Goal: Check status: Check status

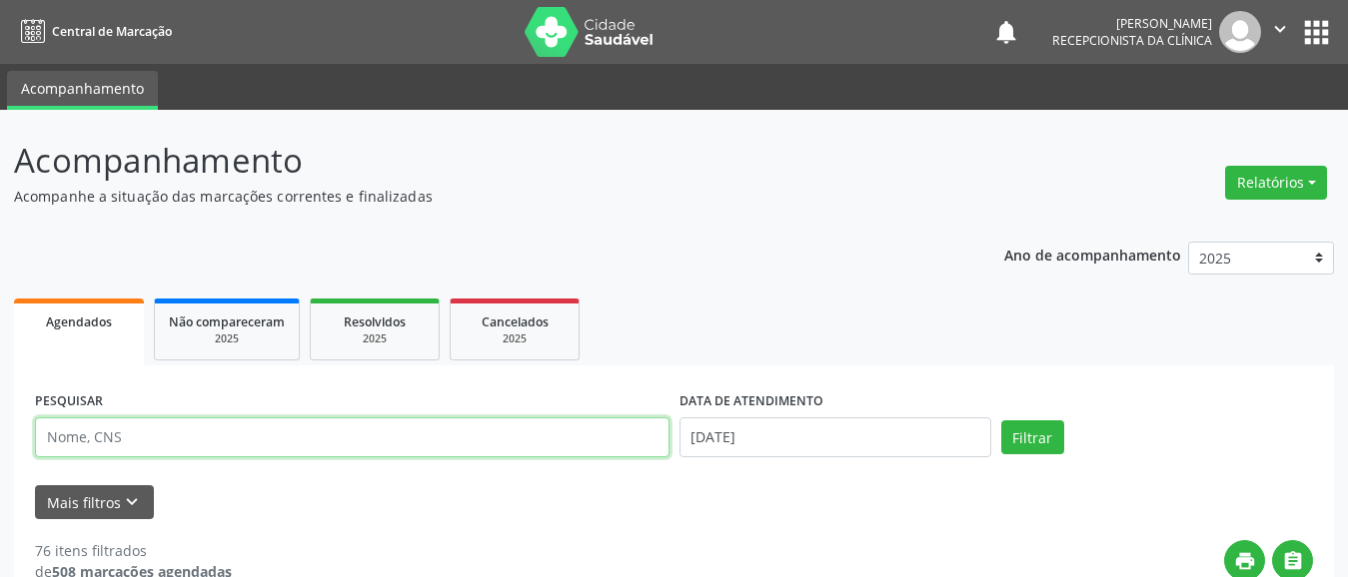
click at [576, 443] on input "text" at bounding box center [352, 438] width 634 height 40
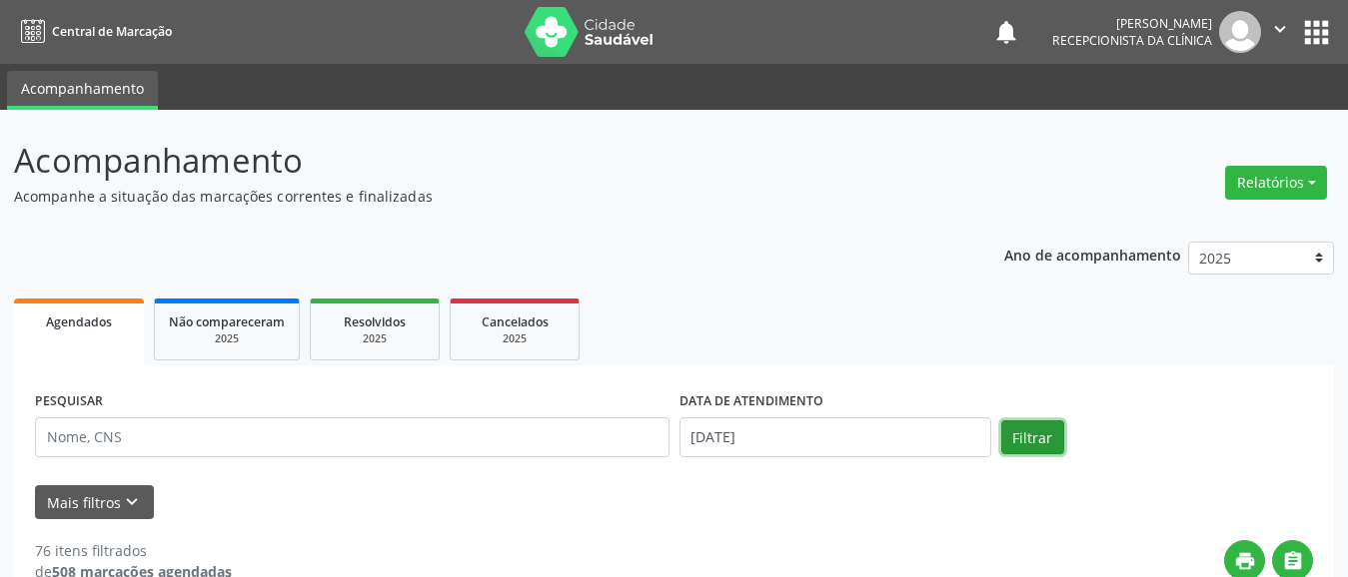
click at [1021, 426] on button "Filtrar" at bounding box center [1032, 438] width 63 height 34
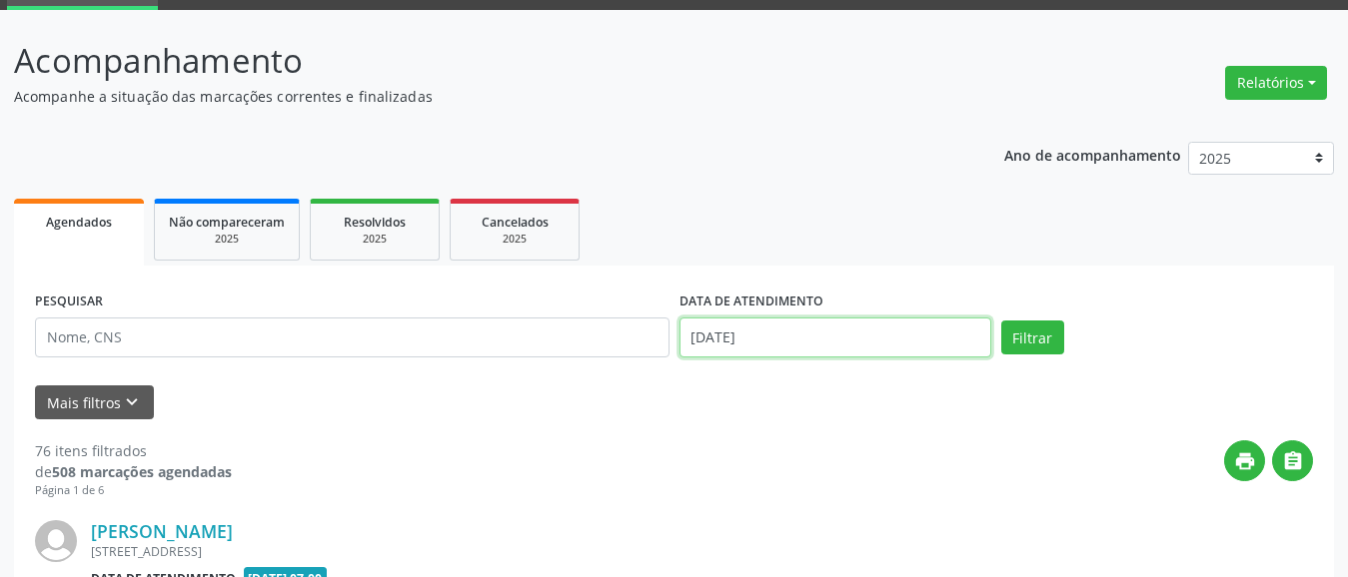
click at [786, 334] on input "[DATE]" at bounding box center [835, 338] width 312 height 40
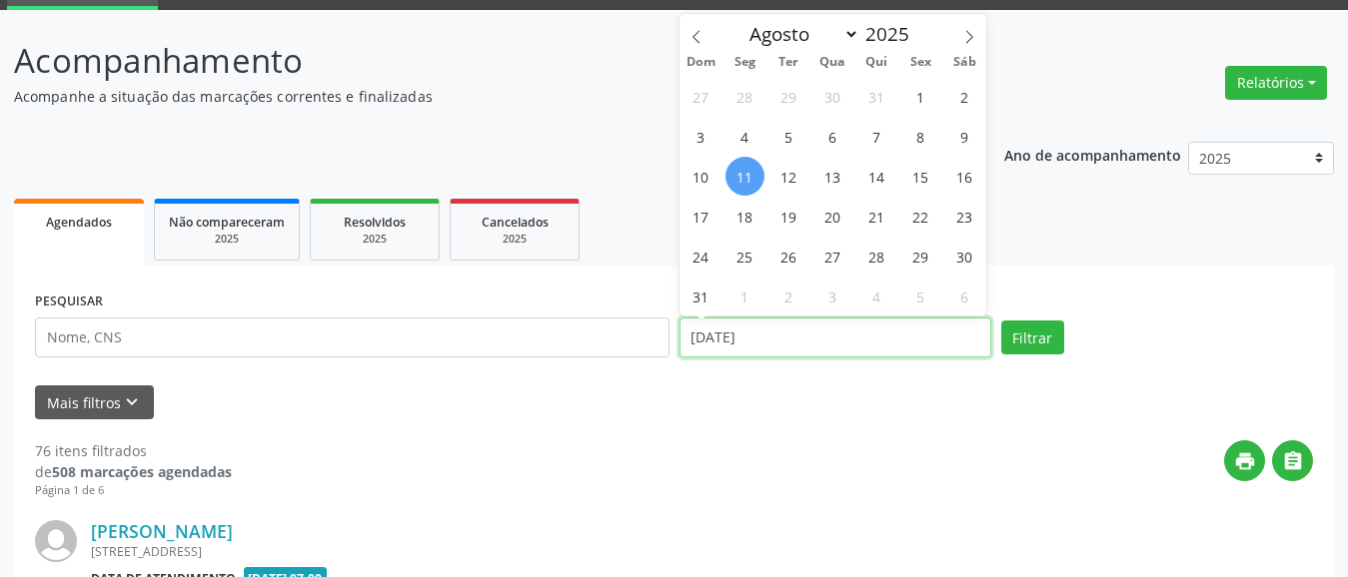
click at [786, 334] on input "[DATE]" at bounding box center [835, 338] width 312 height 40
click at [737, 183] on span "11" at bounding box center [744, 176] width 39 height 39
type input "[DATE]"
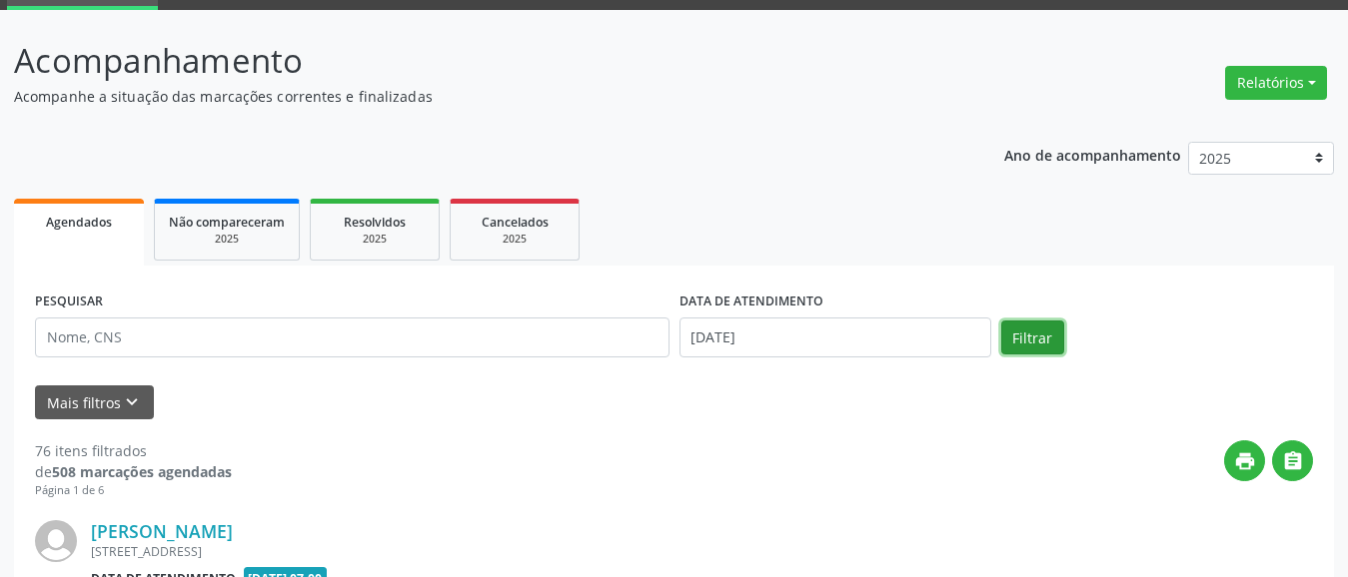
click at [1014, 332] on button "Filtrar" at bounding box center [1032, 338] width 63 height 34
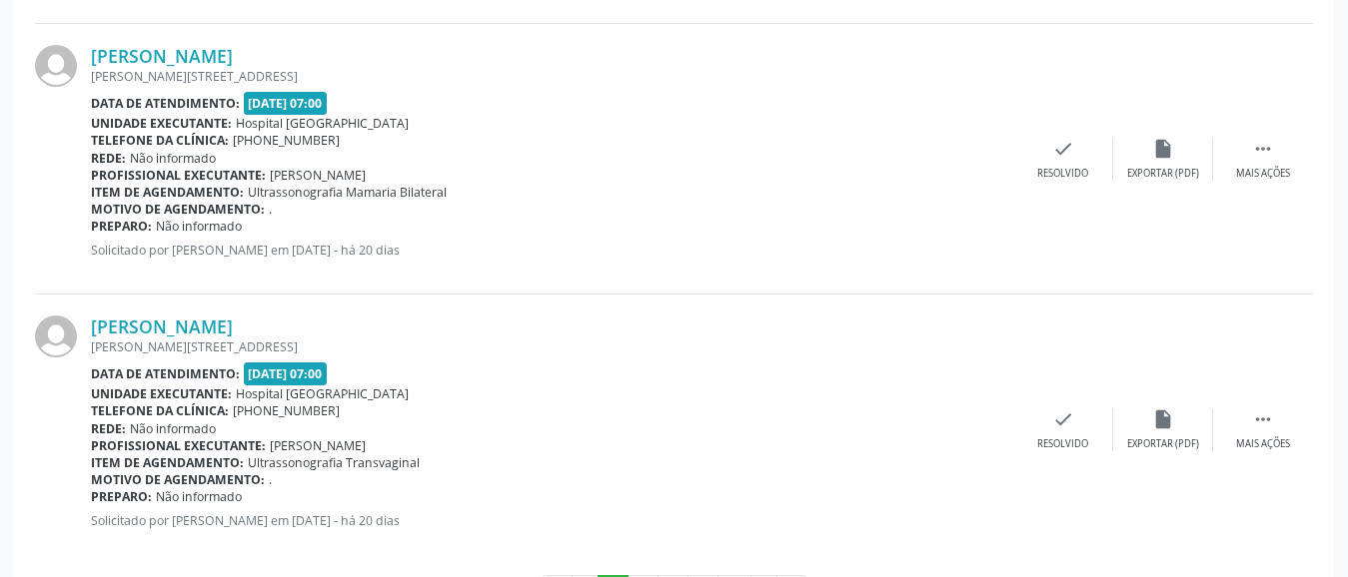
scroll to position [4174, 0]
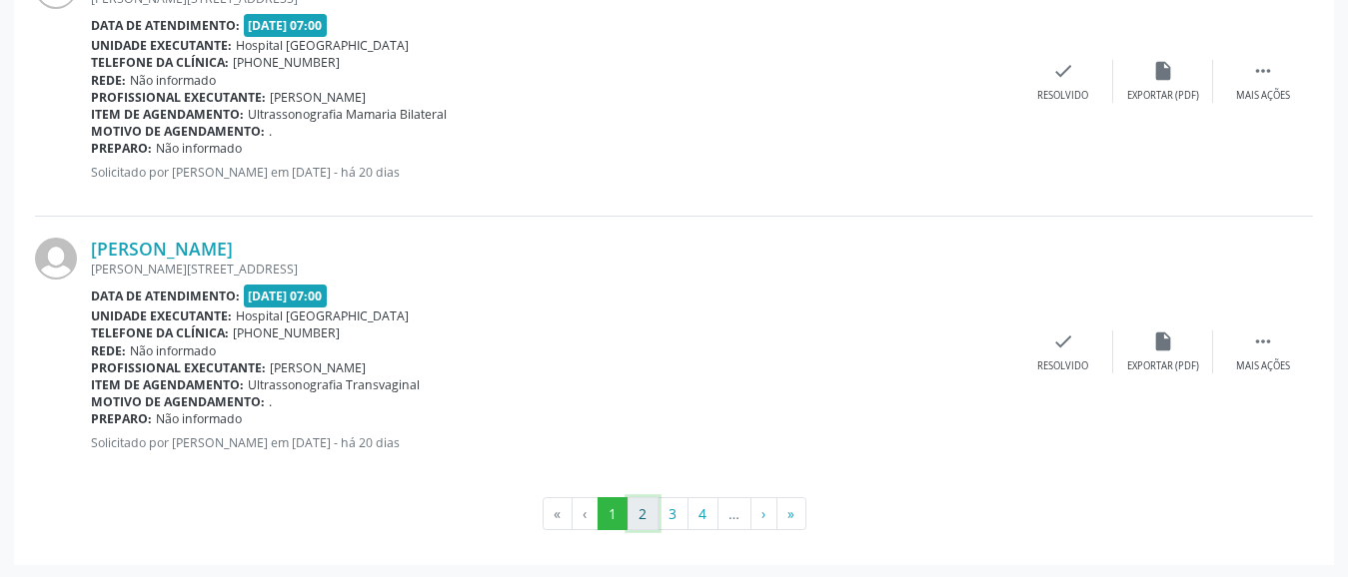
click at [640, 504] on button "2" at bounding box center [642, 515] width 31 height 34
click at [669, 512] on button "3" at bounding box center [672, 515] width 31 height 34
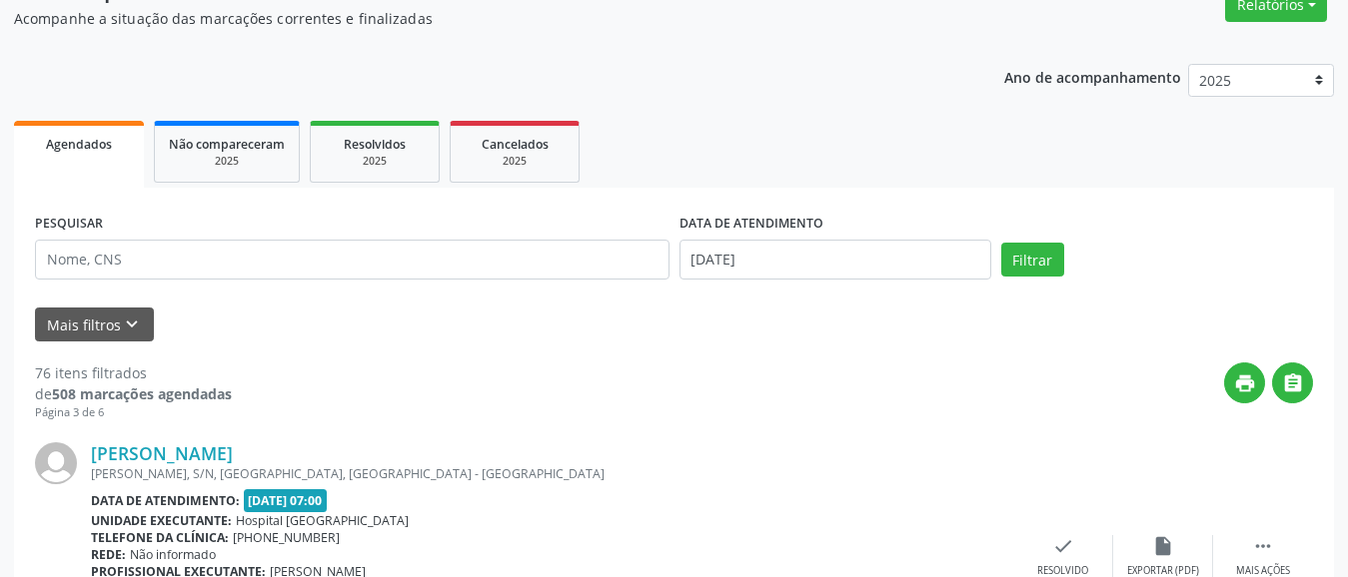
scroll to position [0, 0]
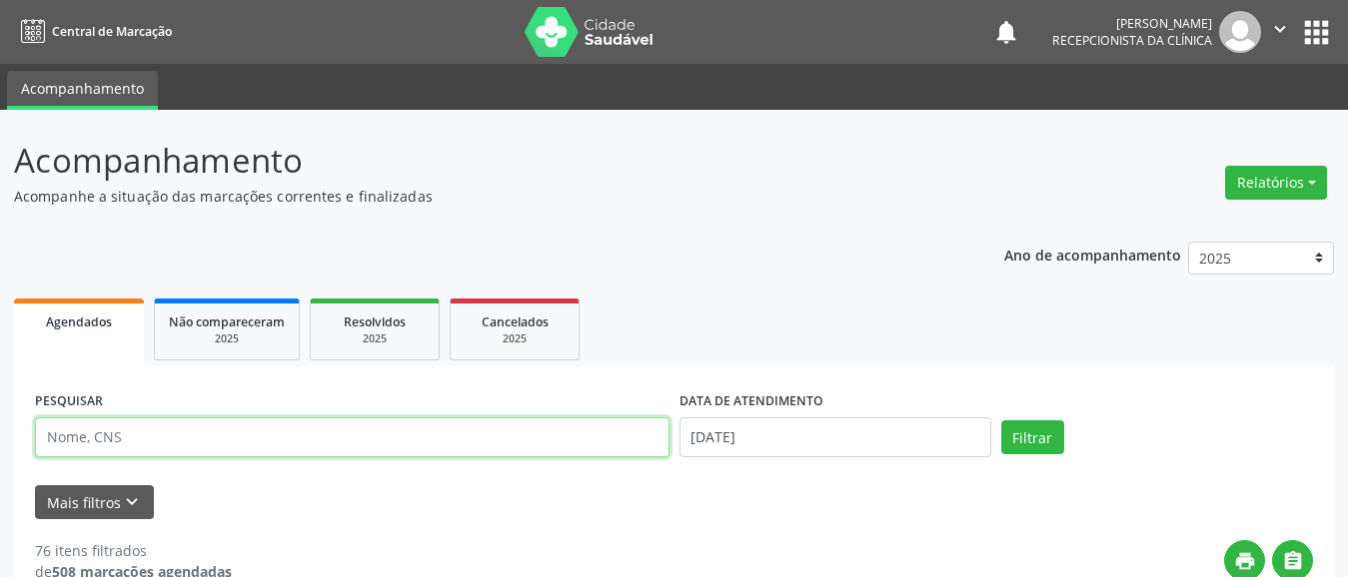
click at [187, 431] on input "text" at bounding box center [352, 438] width 634 height 40
type input "genilson"
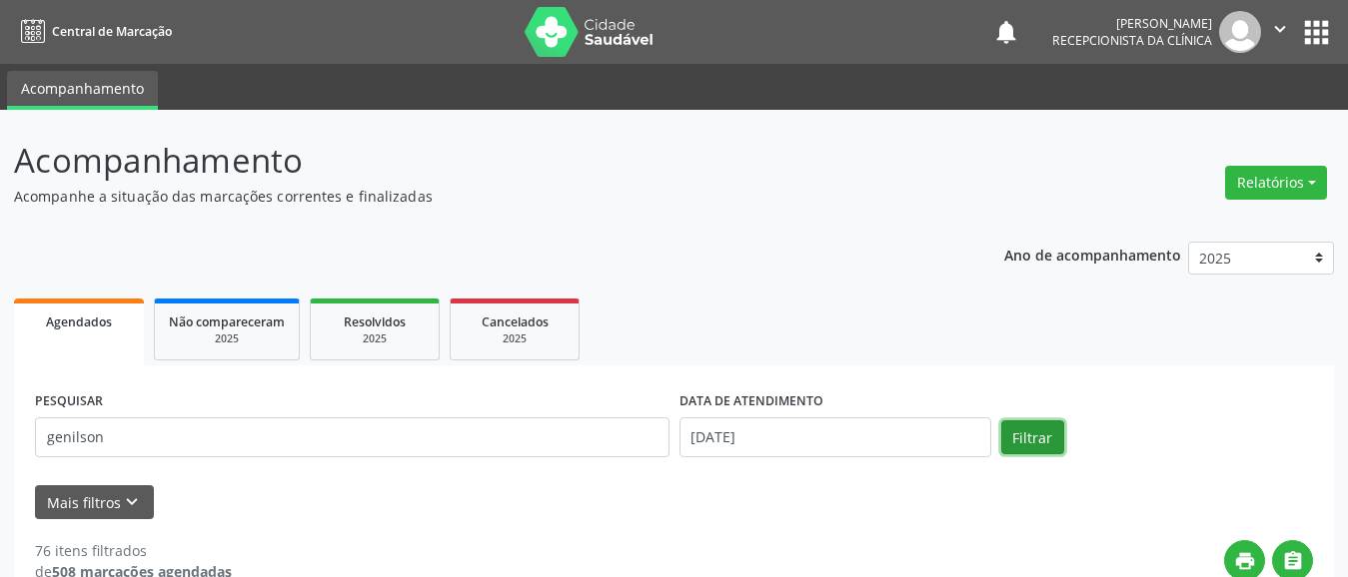
click at [1018, 435] on button "Filtrar" at bounding box center [1032, 438] width 63 height 34
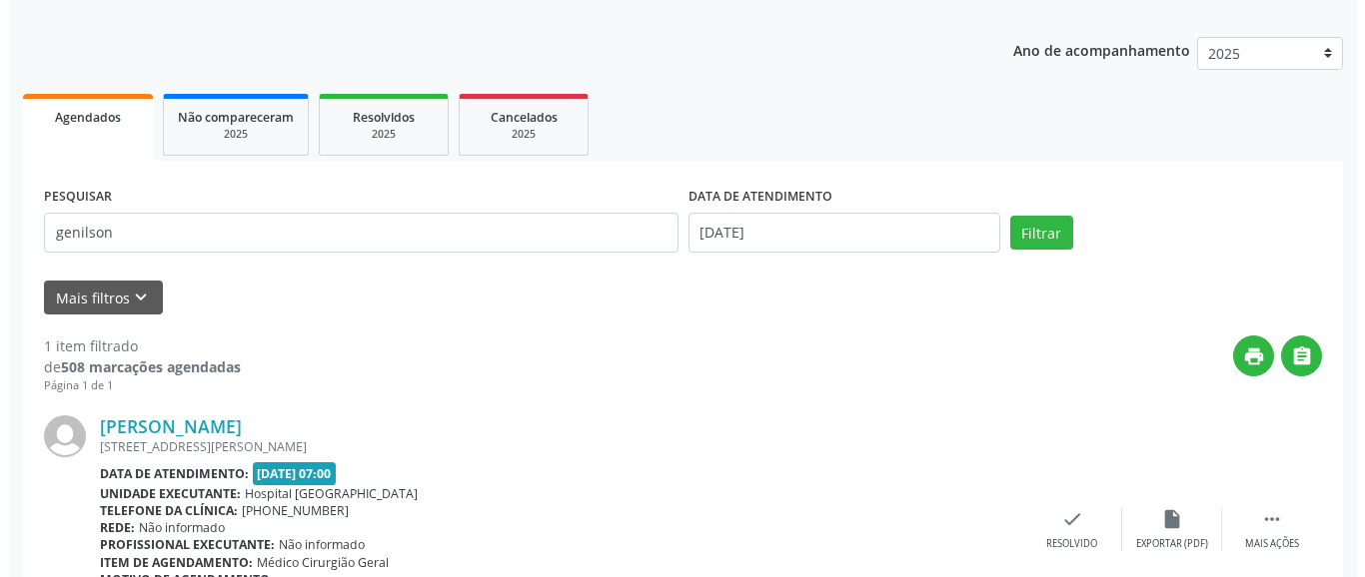
scroll to position [305, 0]
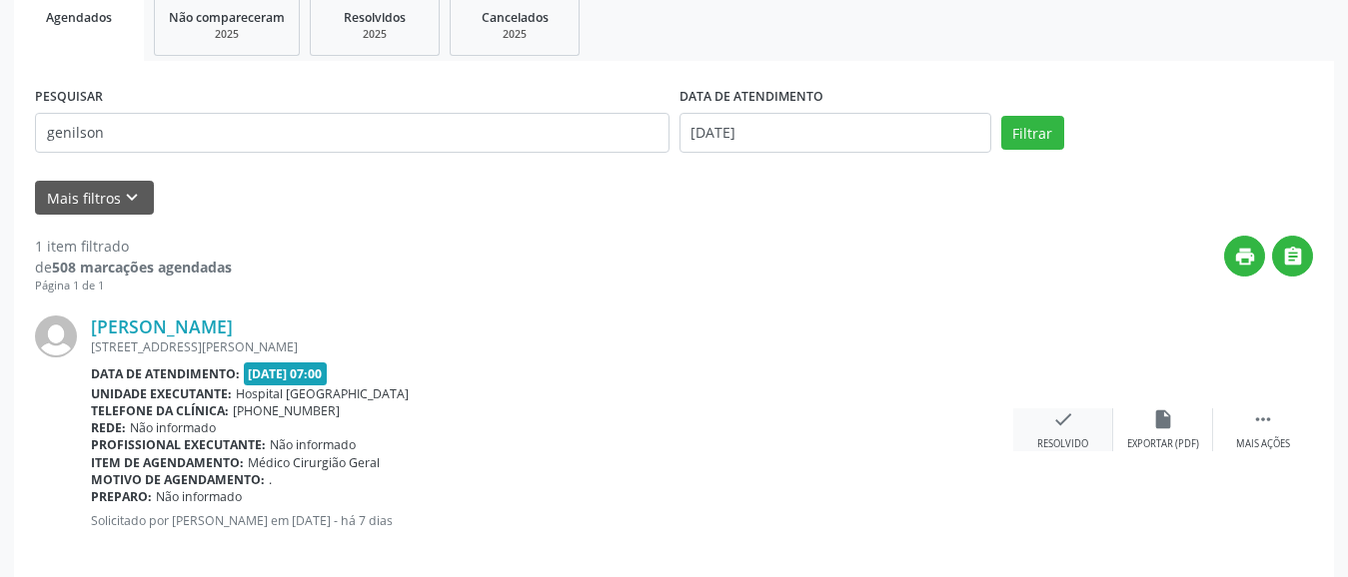
click at [1052, 428] on icon "check" at bounding box center [1063, 420] width 22 height 22
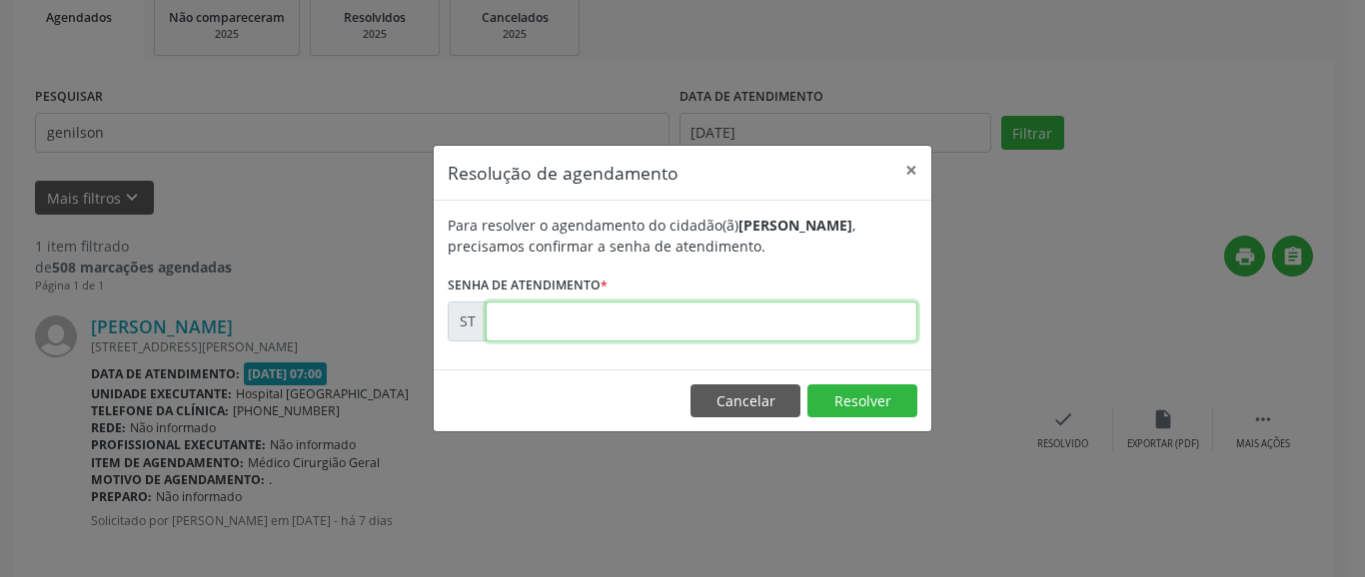
click at [702, 319] on input "text" at bounding box center [702, 322] width 432 height 40
type input "00014851"
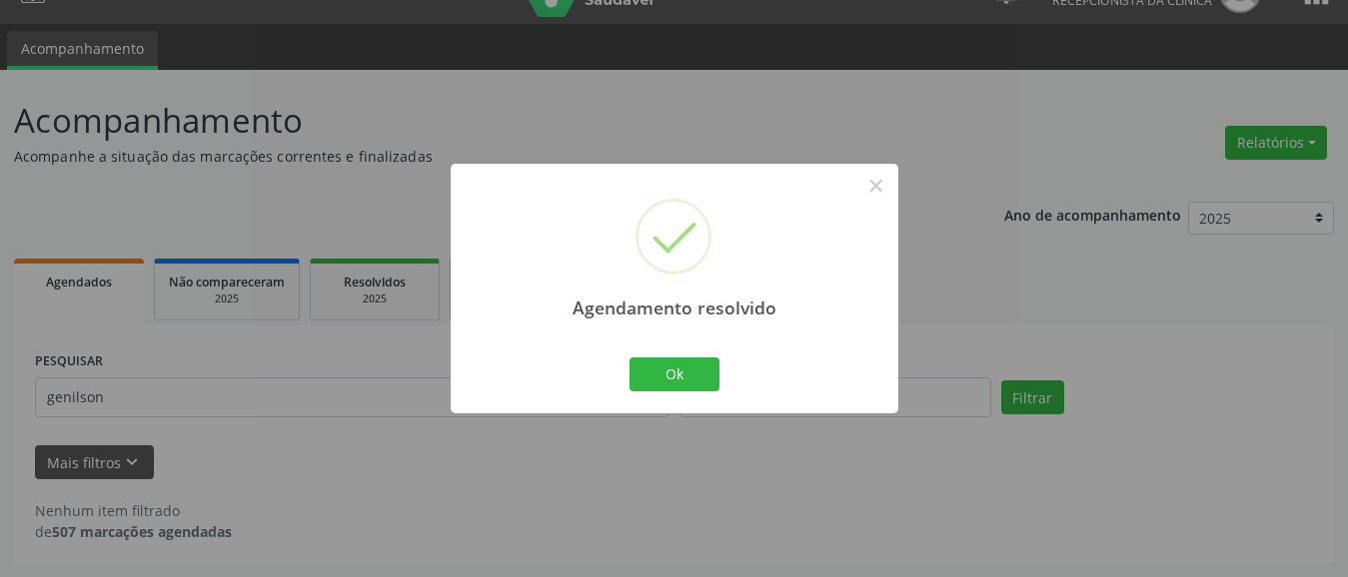
scroll to position [40, 0]
click at [677, 384] on button "Ok" at bounding box center [674, 375] width 90 height 34
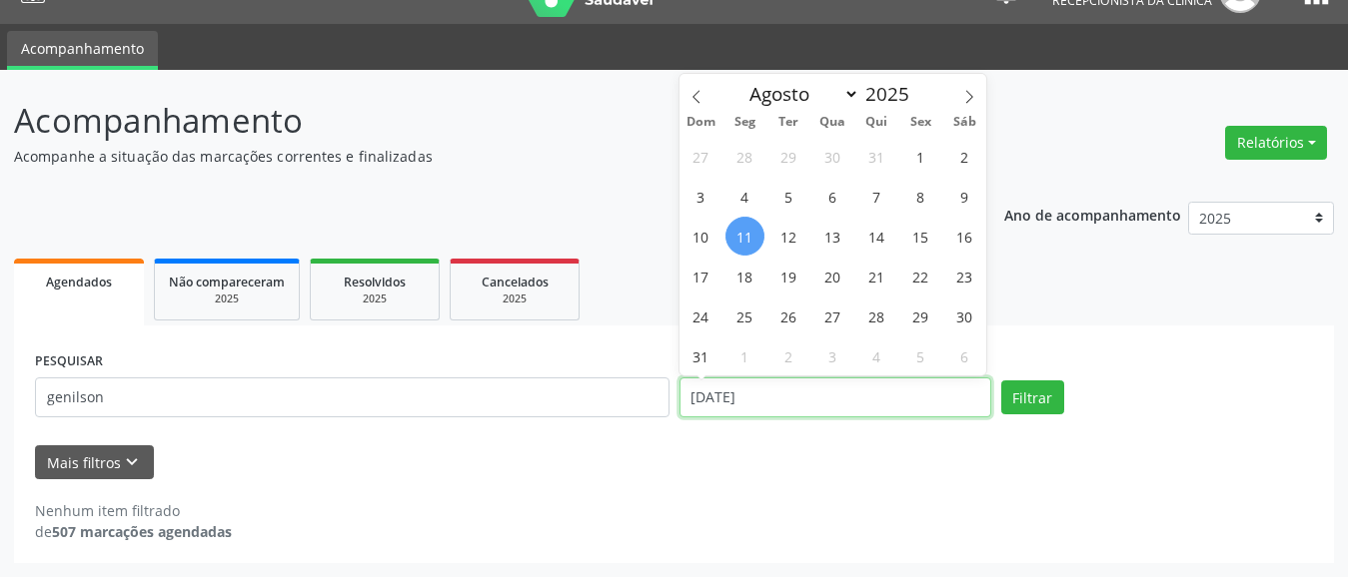
click at [850, 401] on input "[DATE]" at bounding box center [835, 398] width 312 height 40
click at [831, 155] on span "30" at bounding box center [832, 156] width 39 height 39
type input "[DATE]"
click at [831, 155] on span "30" at bounding box center [832, 156] width 39 height 39
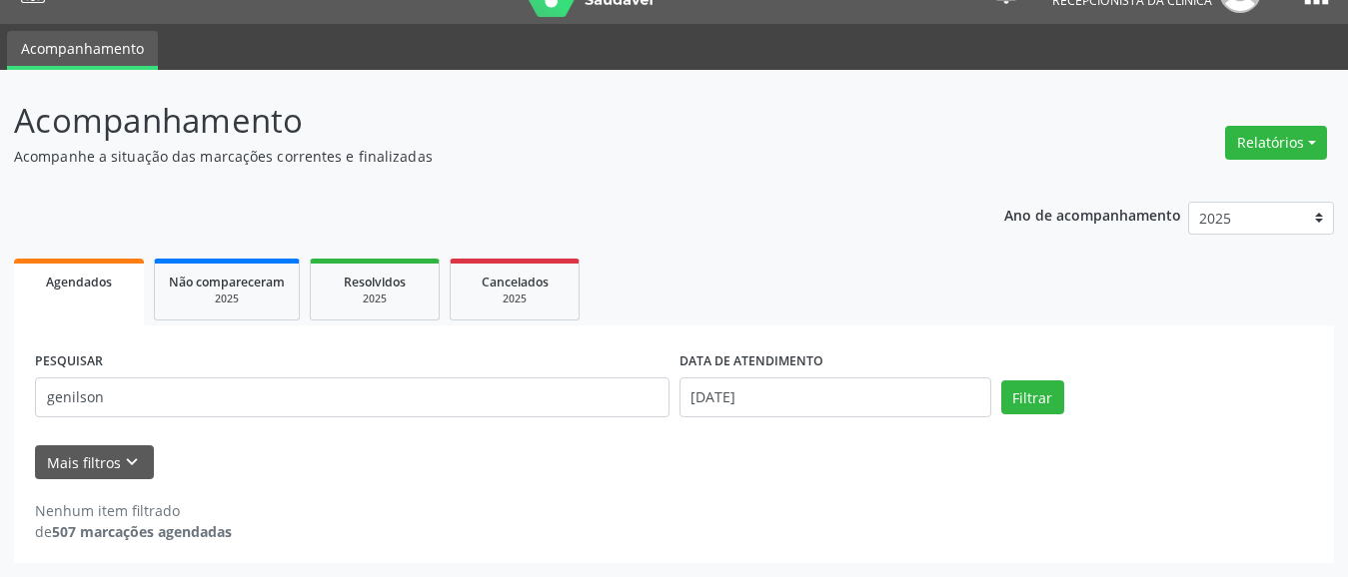
click at [831, 155] on p "Acompanhe a situação das marcações correntes e finalizadas" at bounding box center [476, 156] width 924 height 21
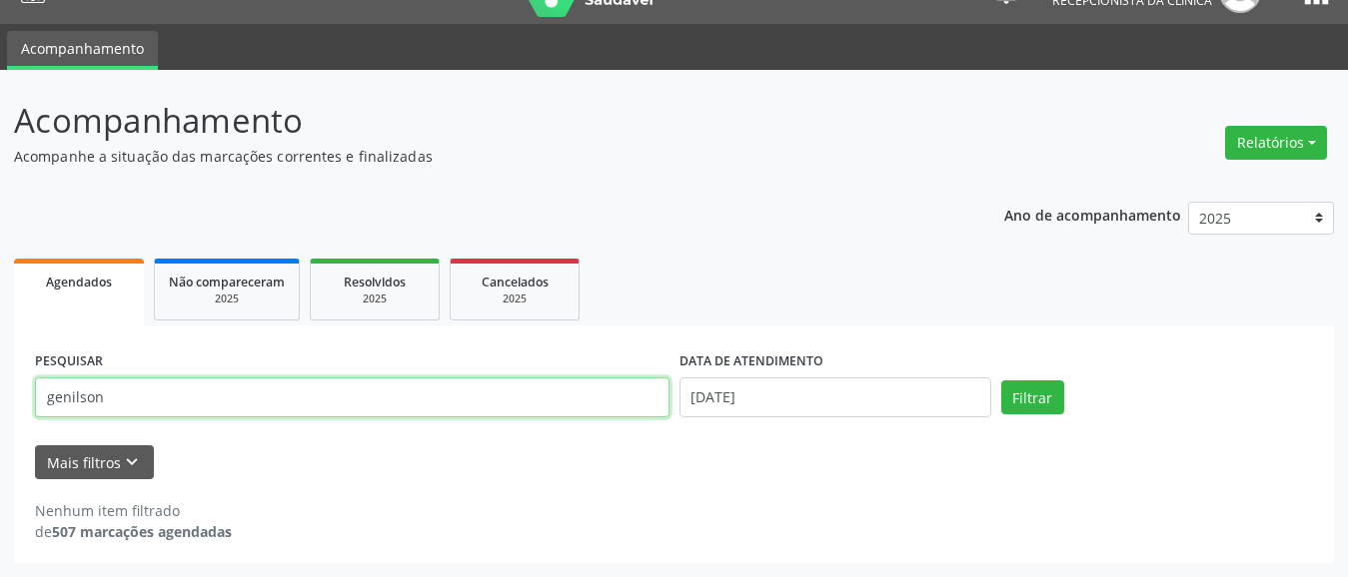
click at [168, 384] on input "genilson" at bounding box center [352, 398] width 634 height 40
type input "g"
click at [158, 395] on input "text" at bounding box center [352, 398] width 634 height 40
click at [273, 393] on input "[PERSON_NAME]" at bounding box center [352, 398] width 634 height 40
type input "[PERSON_NAME]"
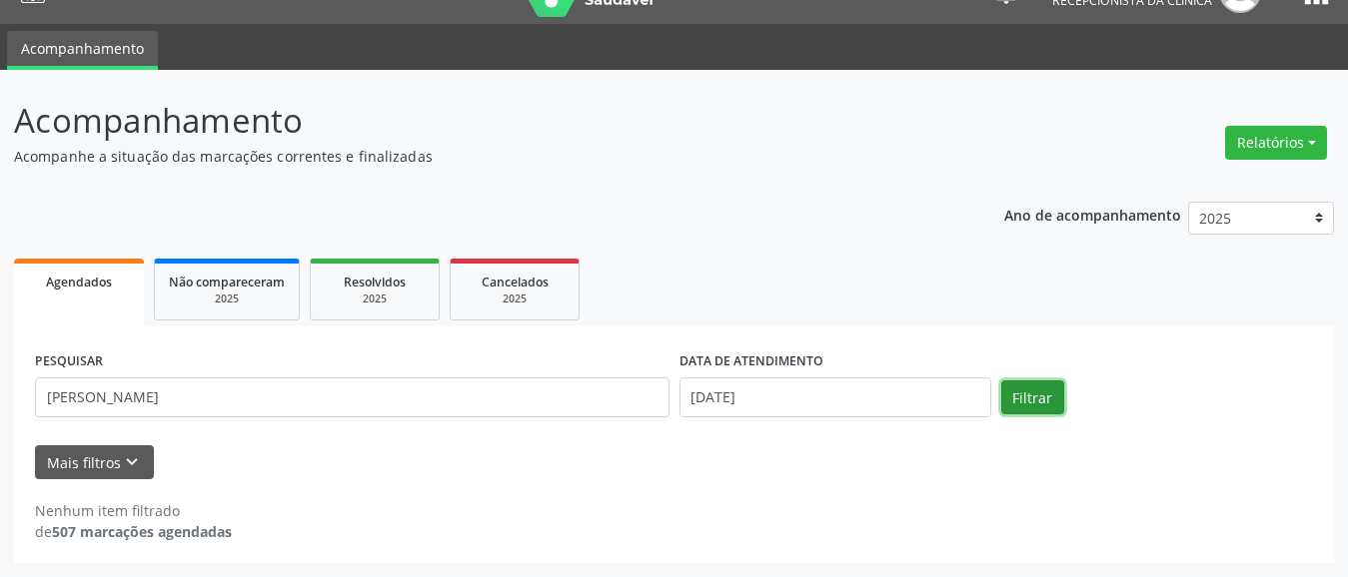
click at [1045, 391] on button "Filtrar" at bounding box center [1032, 398] width 63 height 34
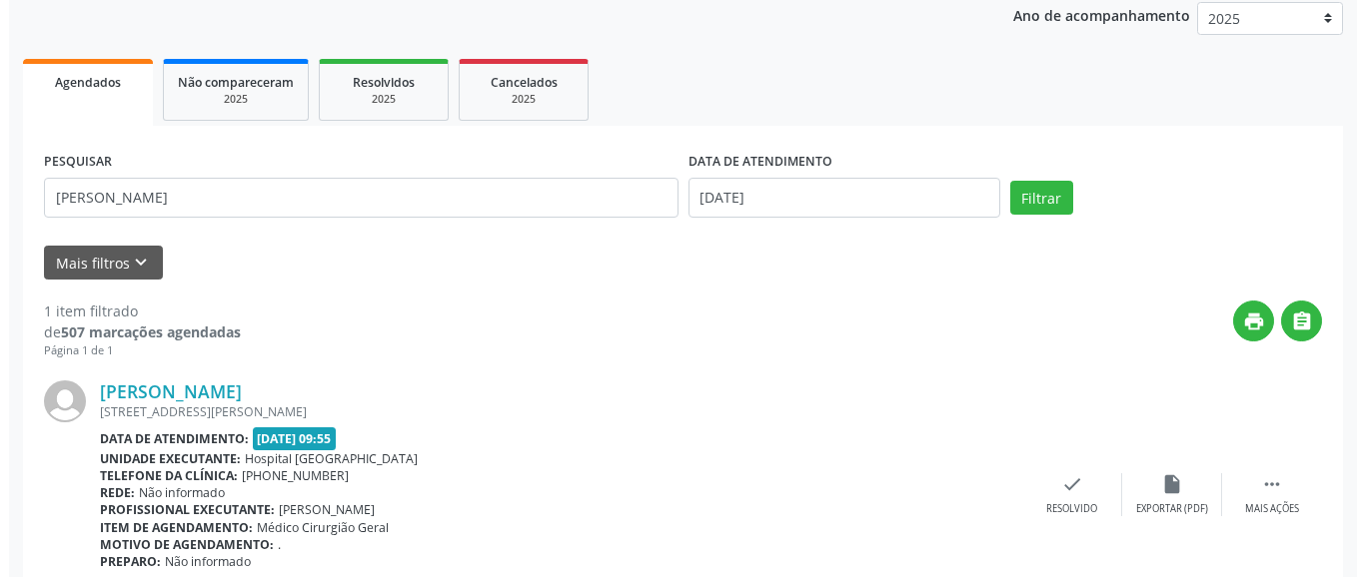
scroll to position [327, 0]
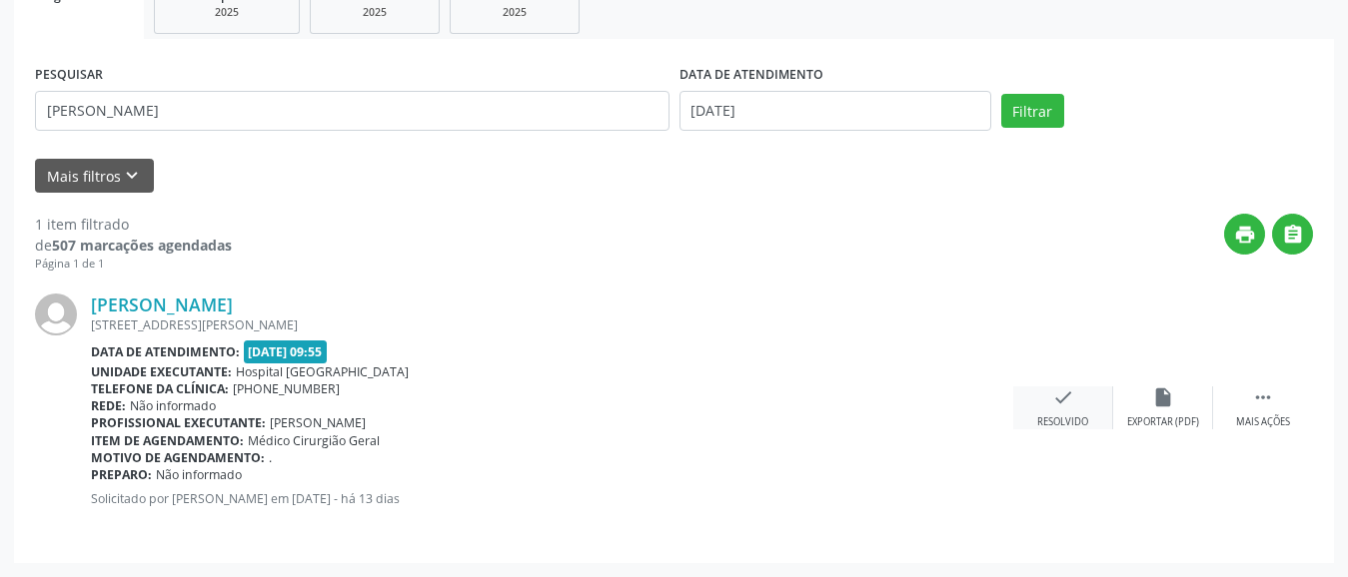
click at [1082, 416] on div "Resolvido" at bounding box center [1062, 423] width 51 height 14
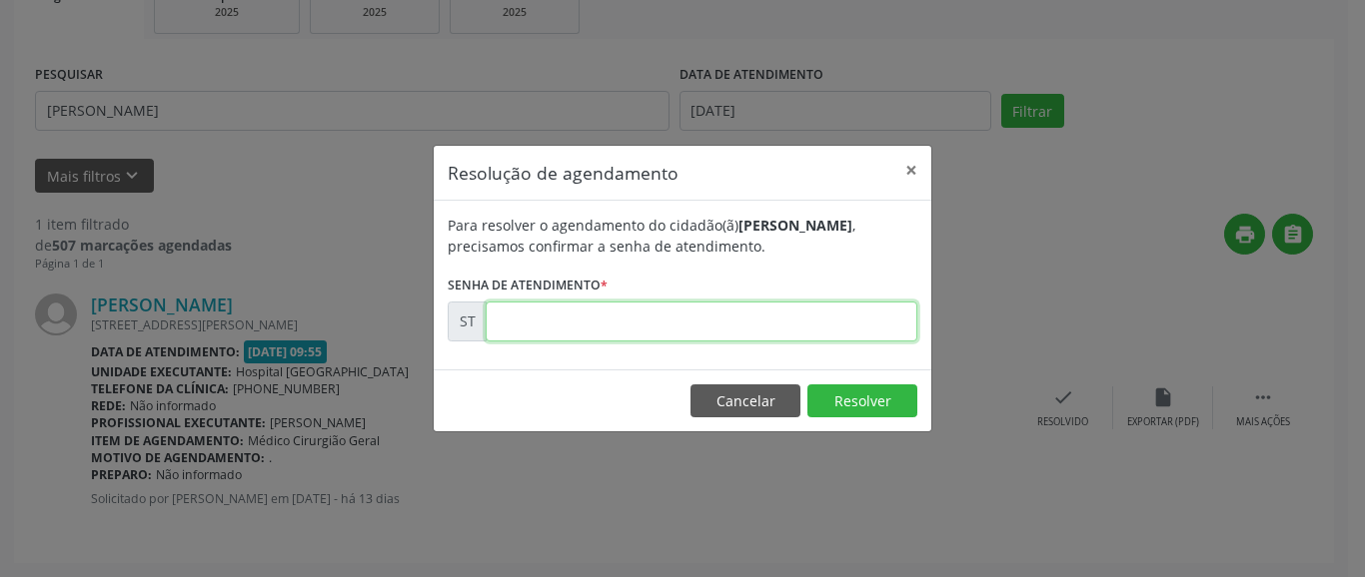
click at [689, 319] on input "text" at bounding box center [702, 322] width 432 height 40
type input "00013167"
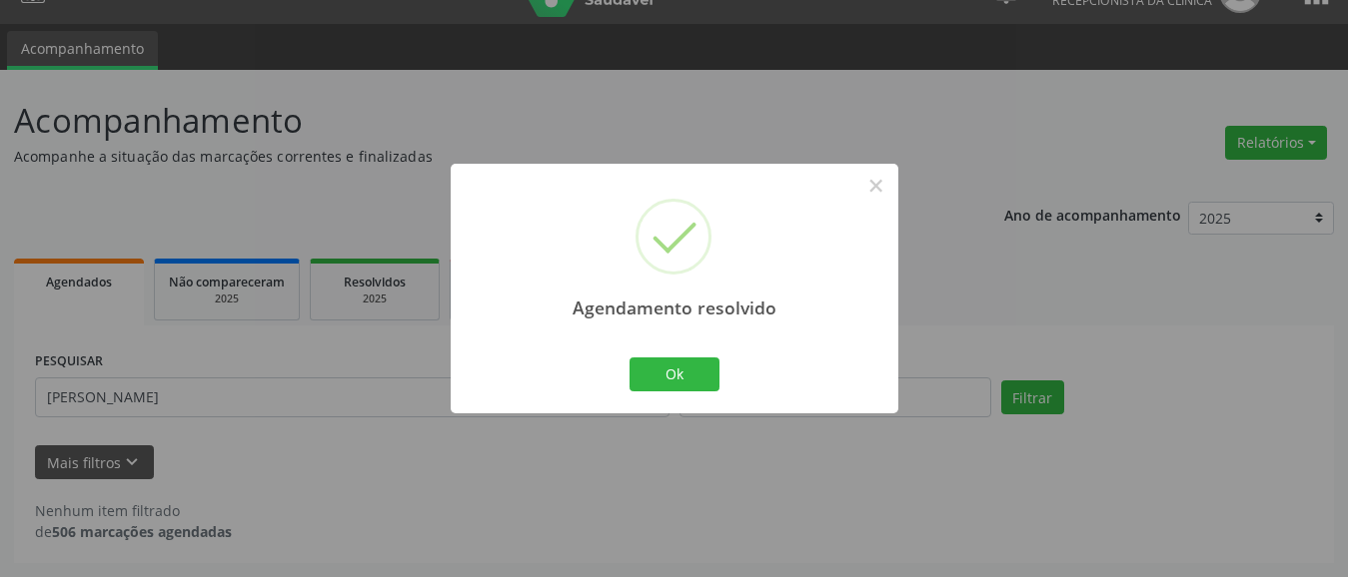
scroll to position [40, 0]
click at [675, 367] on button "Ok" at bounding box center [674, 375] width 90 height 34
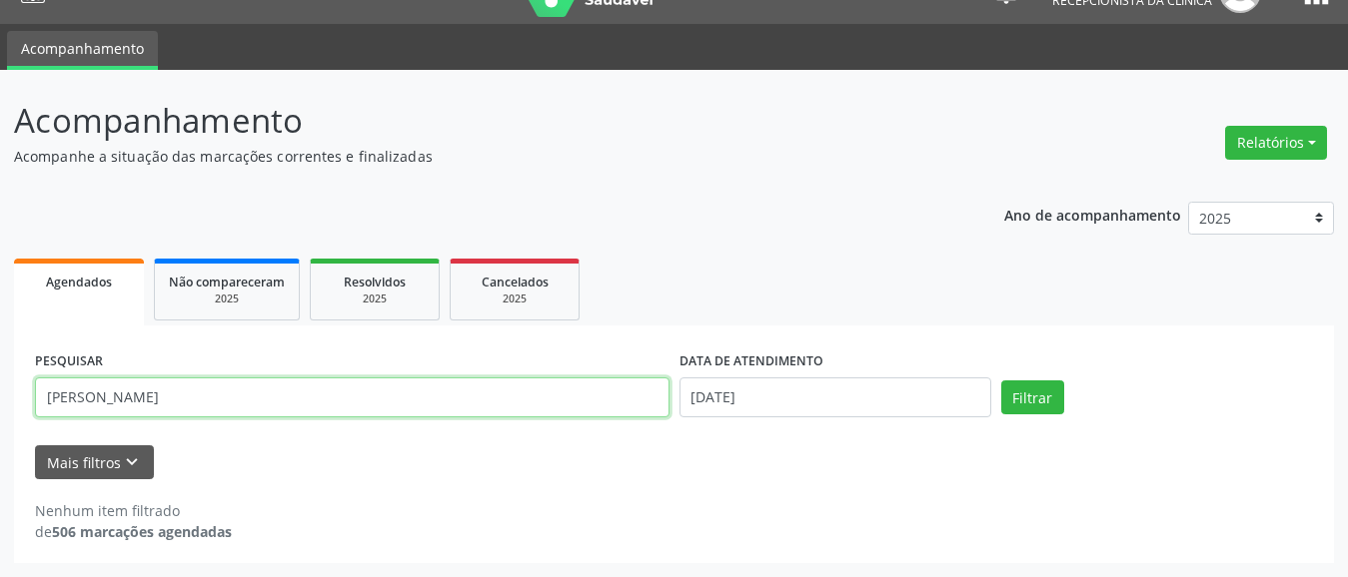
click at [302, 406] on input "[PERSON_NAME]" at bounding box center [352, 398] width 634 height 40
type input "s"
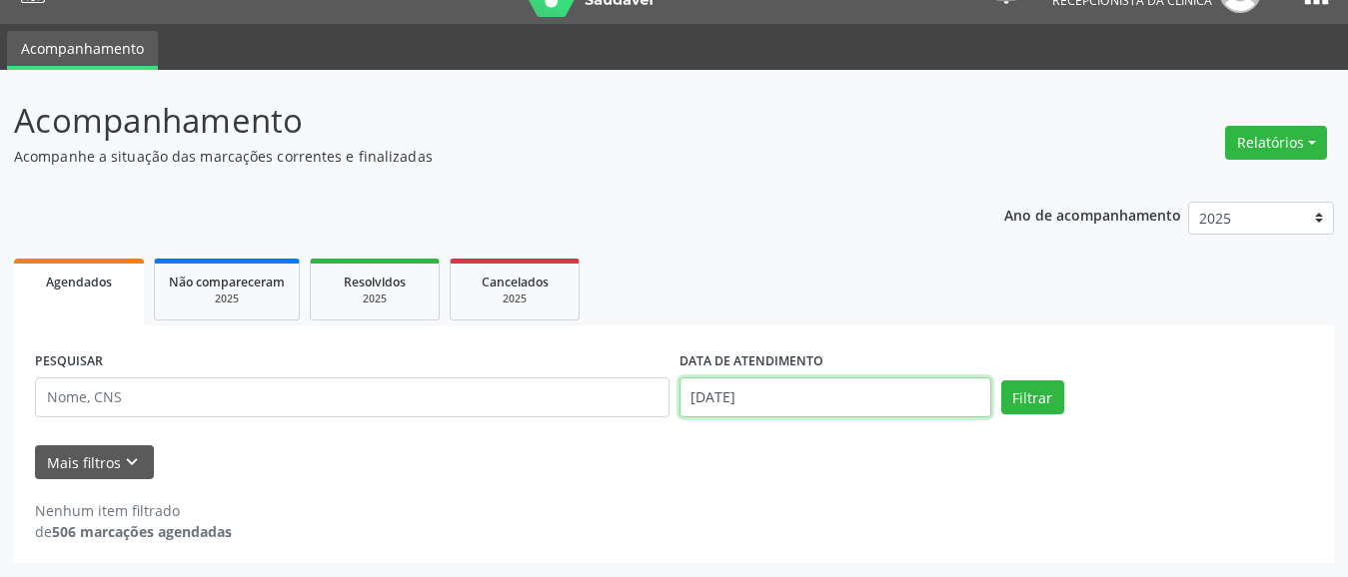
click at [728, 404] on input "[DATE]" at bounding box center [835, 398] width 312 height 40
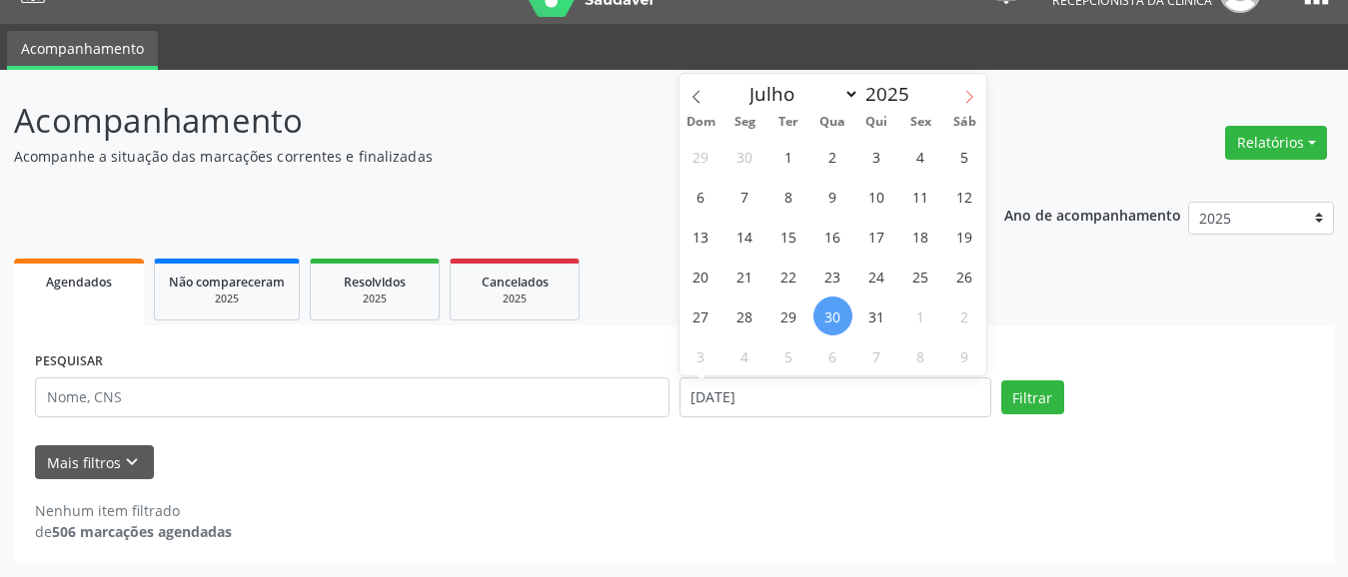
click at [977, 93] on span at bounding box center [969, 91] width 34 height 34
select select "7"
click at [747, 237] on span "11" at bounding box center [744, 236] width 39 height 39
type input "[DATE]"
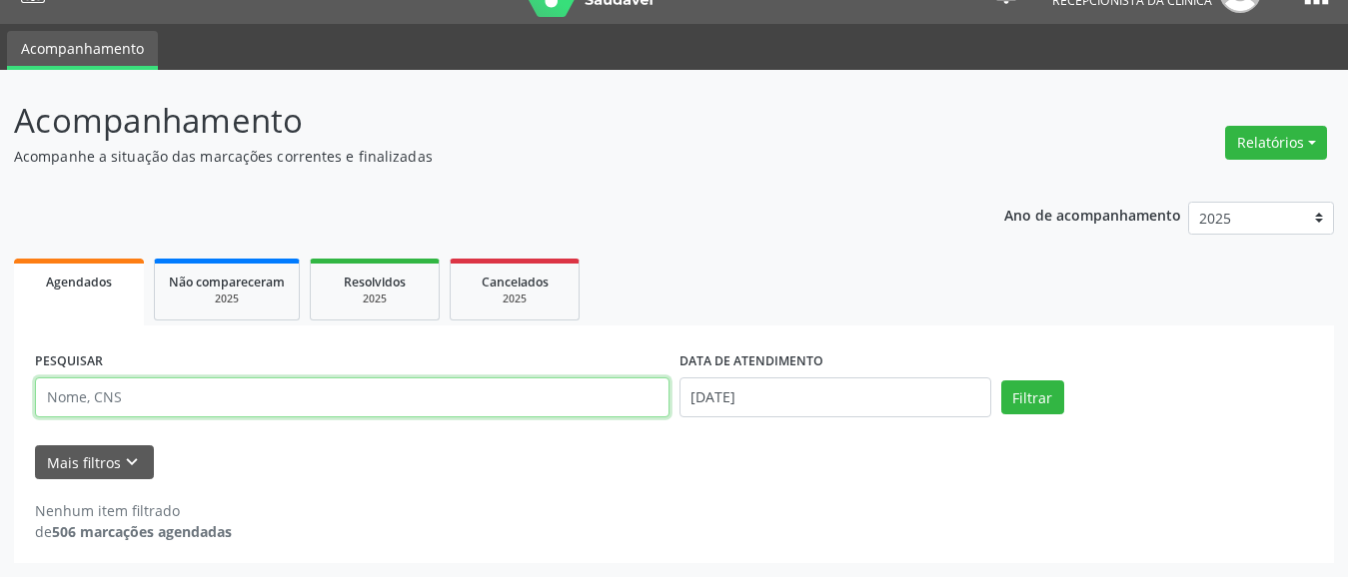
click at [584, 386] on input "text" at bounding box center [352, 398] width 634 height 40
type input "maysa"
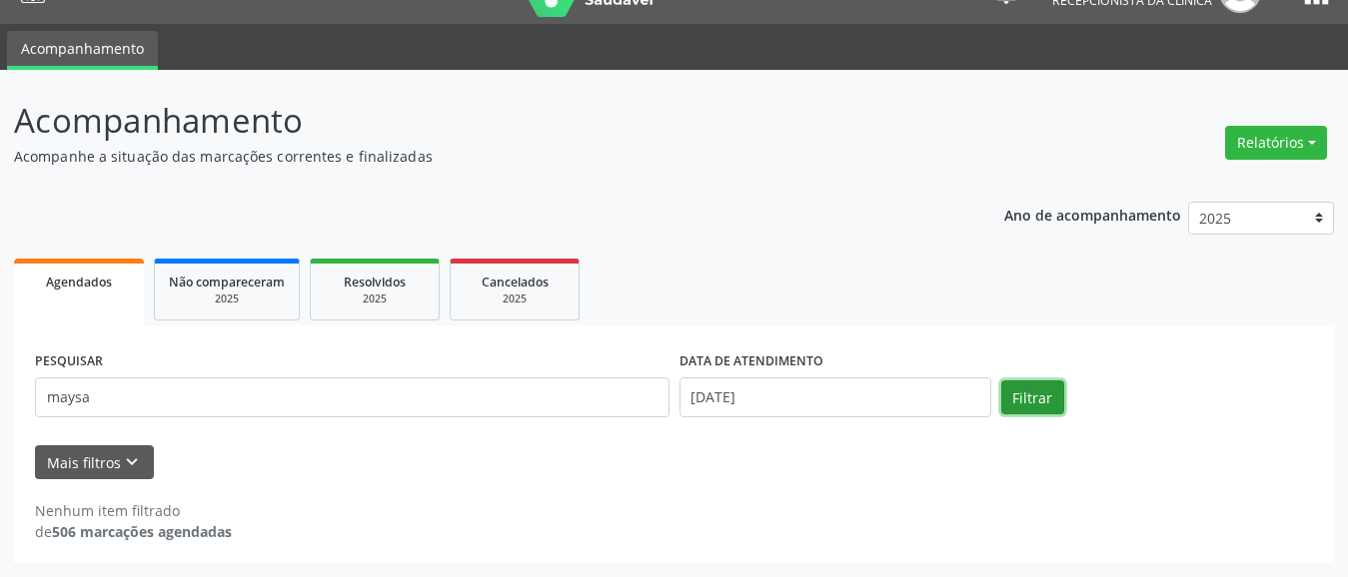
click at [1043, 389] on button "Filtrar" at bounding box center [1032, 398] width 63 height 34
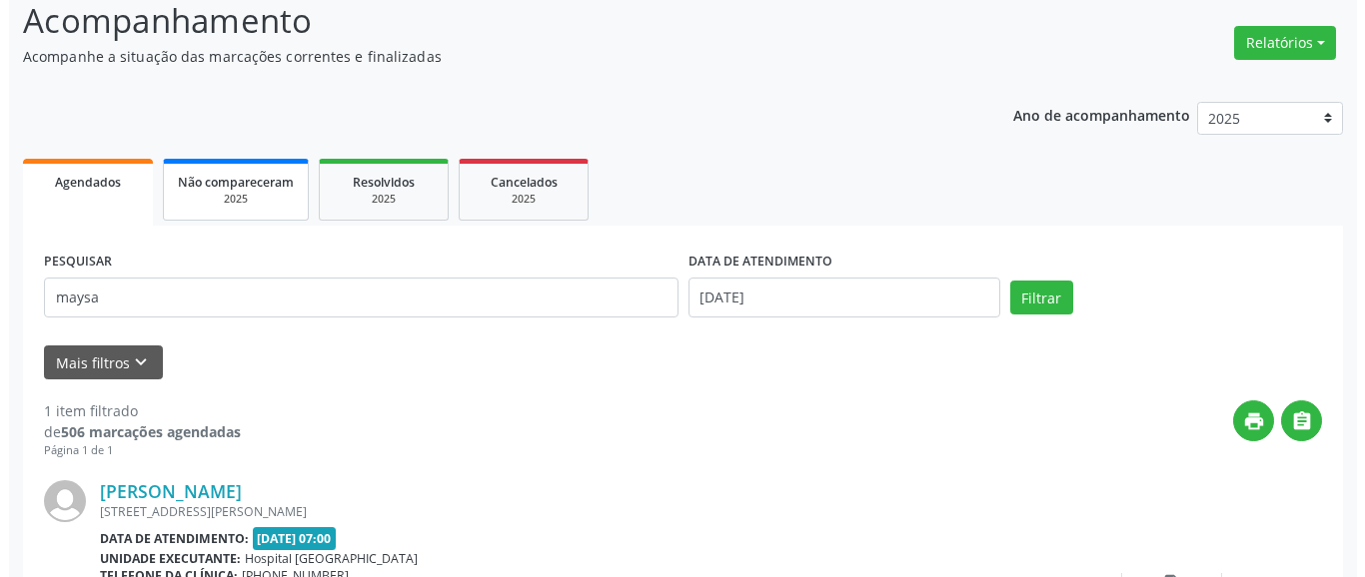
scroll to position [327, 0]
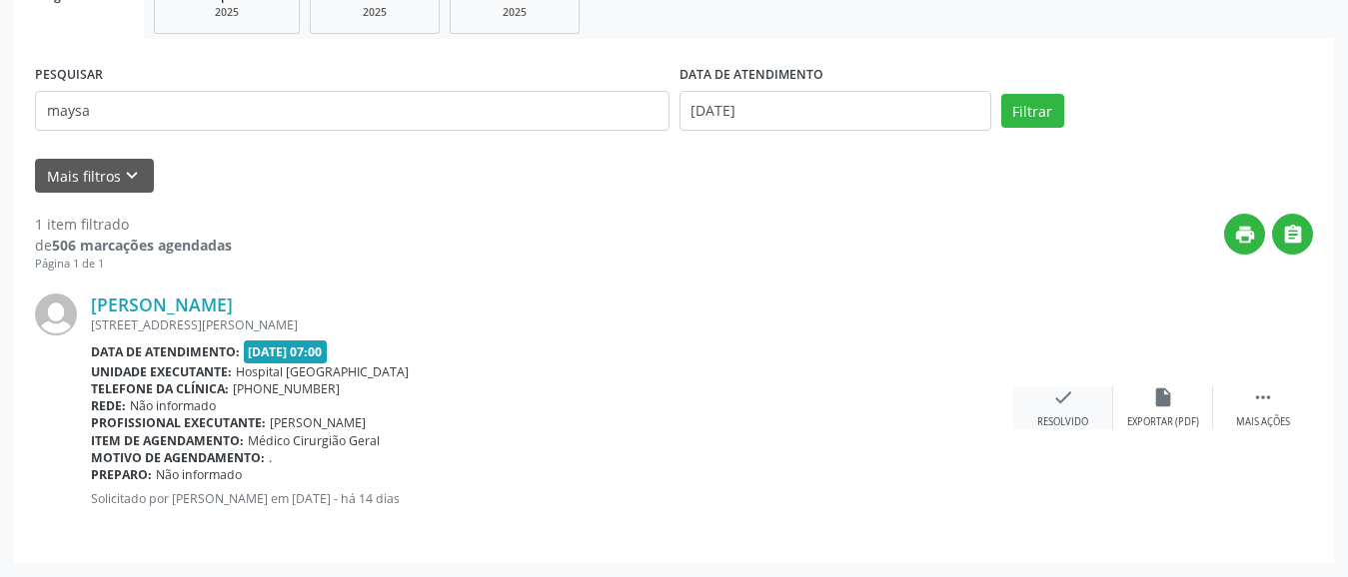
click at [1062, 399] on icon "check" at bounding box center [1063, 398] width 22 height 22
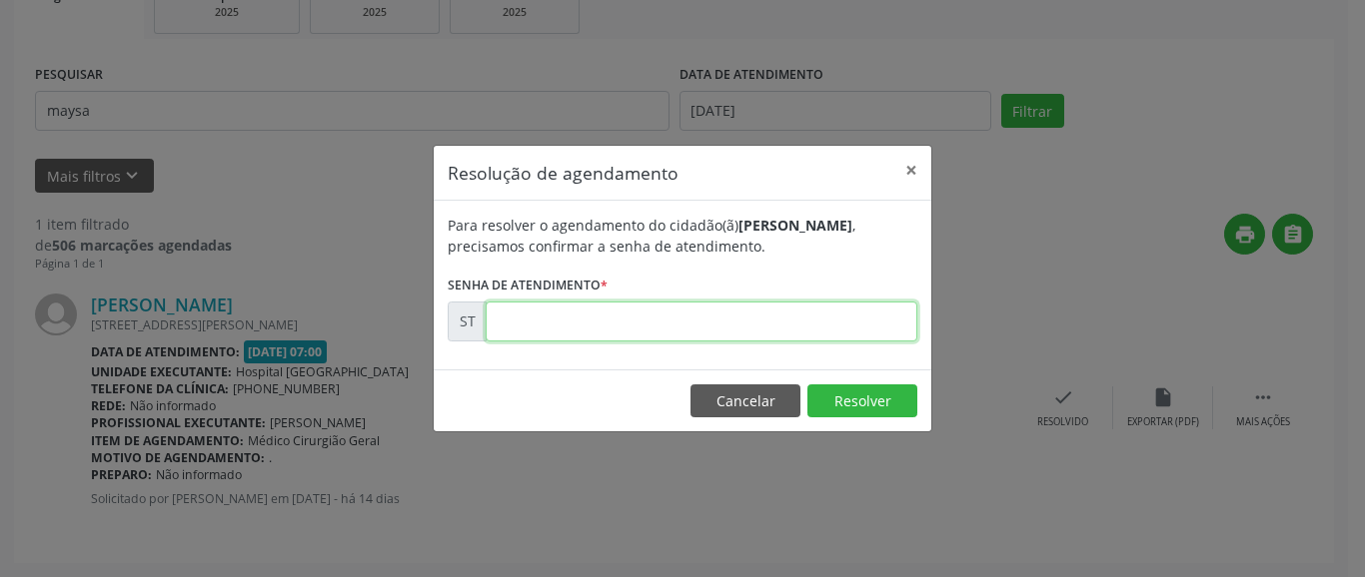
click at [658, 328] on input "text" at bounding box center [702, 322] width 432 height 40
type input "00013120"
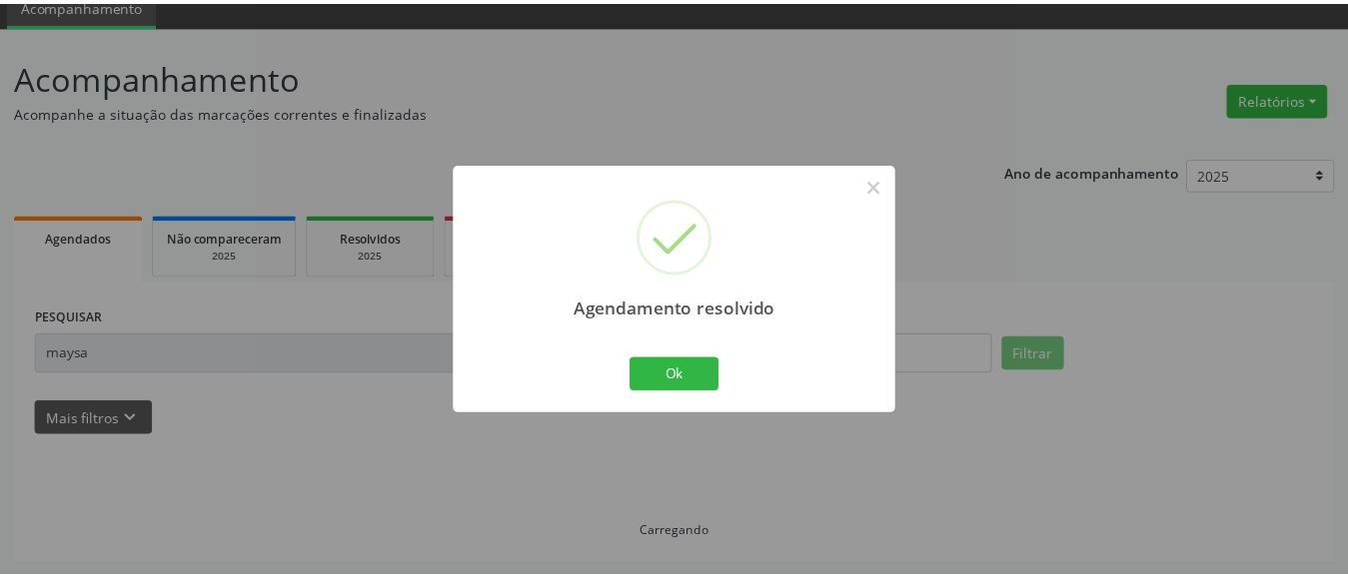
scroll to position [84, 0]
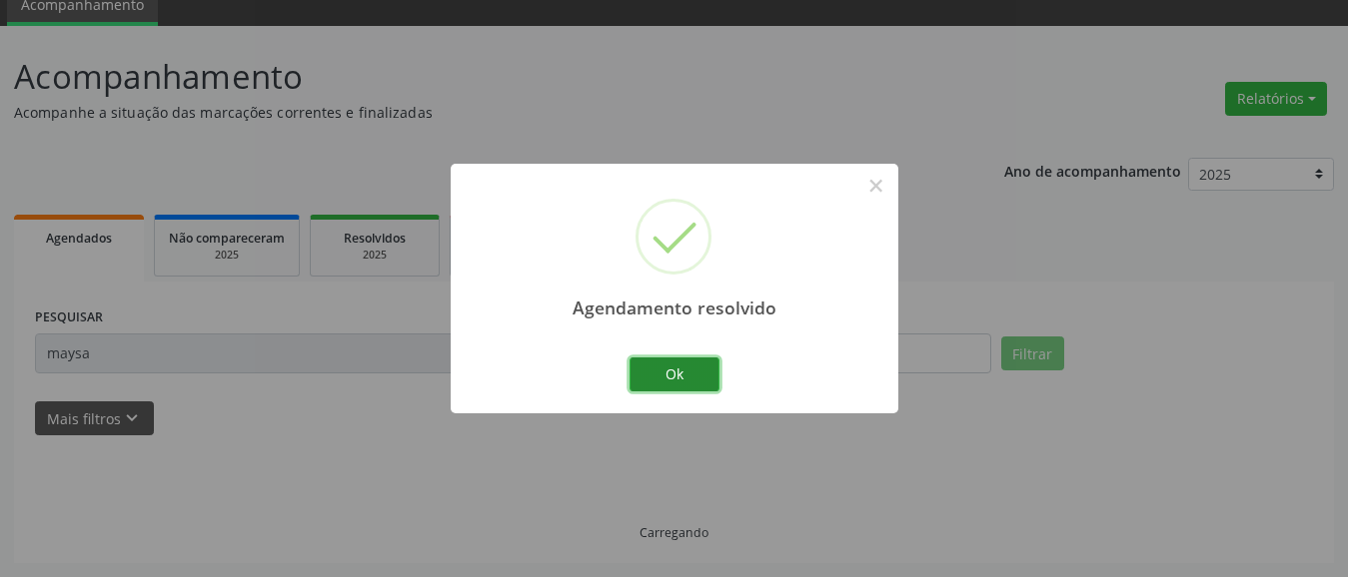
click at [660, 373] on button "Ok" at bounding box center [674, 375] width 90 height 34
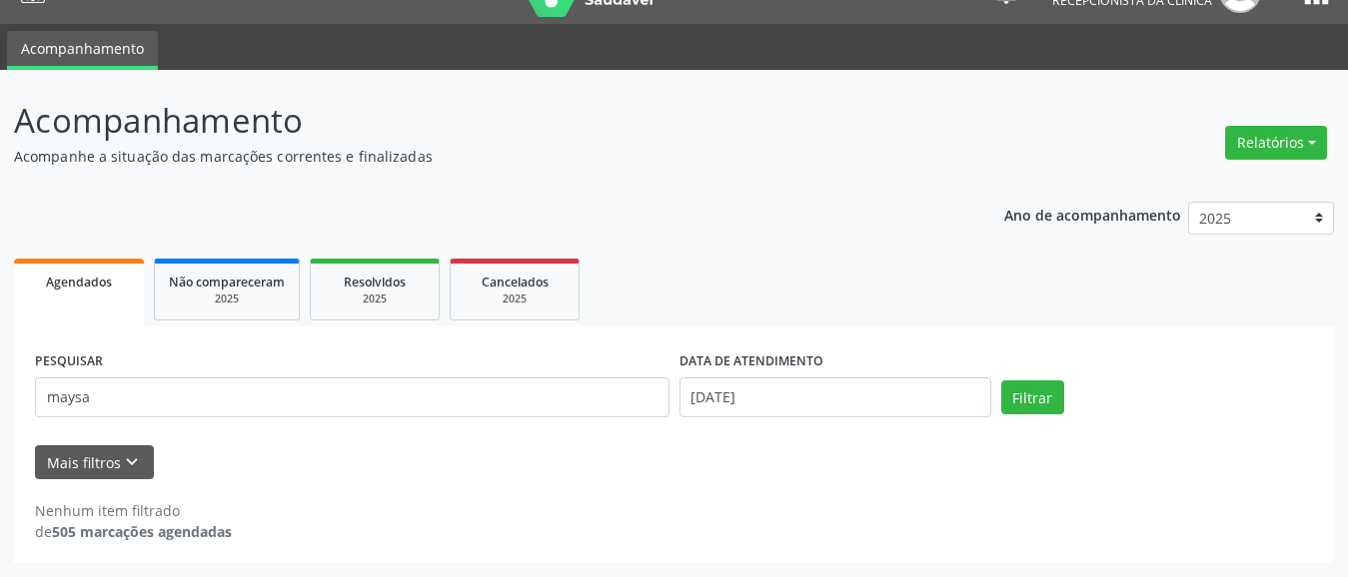
scroll to position [40, 0]
